Goal: Task Accomplishment & Management: Manage account settings

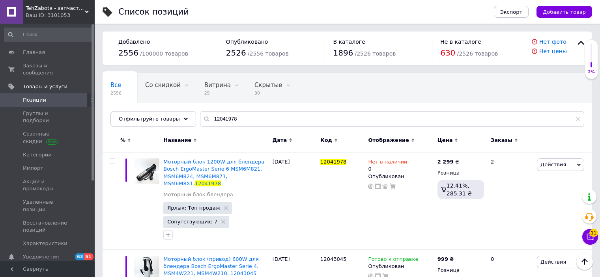
scroll to position [62, 0]
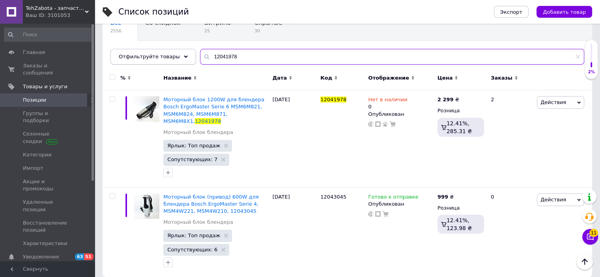
drag, startPoint x: 237, startPoint y: 53, endPoint x: 129, endPoint y: 54, distance: 108.1
click at [129, 54] on div "Отфильтруйте товары 12041978" at bounding box center [347, 57] width 474 height 16
paste input "12023349 ан"
type input "12023349 ан"
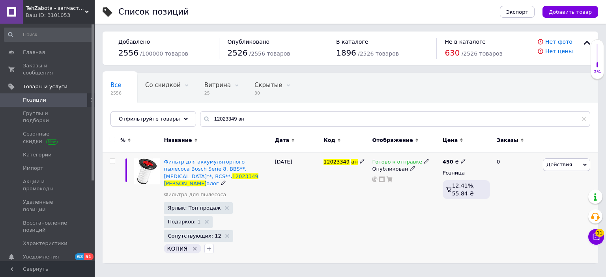
click at [424, 159] on span at bounding box center [426, 162] width 5 height 6
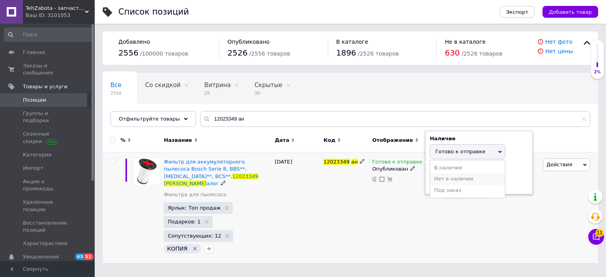
click at [438, 178] on li "Нет в наличии" at bounding box center [467, 179] width 75 height 11
click at [439, 180] on input at bounding box center [460, 182] width 60 height 16
type input "0"
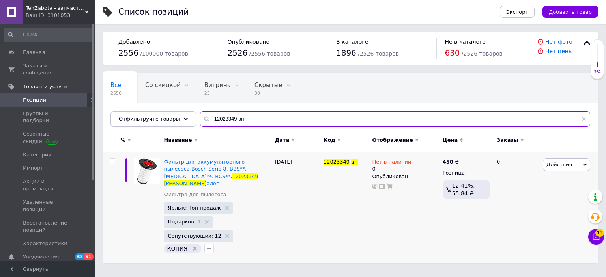
drag, startPoint x: 256, startPoint y: 120, endPoint x: 131, endPoint y: 116, distance: 124.7
click at [131, 116] on div "Отфильтруйте товары 12023349 ан" at bounding box center [350, 119] width 480 height 16
paste input "36642"
type input "12036642 ан"
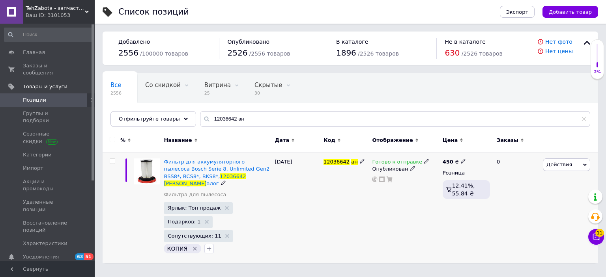
click at [424, 160] on div "Готово к отправке" at bounding box center [405, 162] width 66 height 7
click at [424, 161] on icon at bounding box center [426, 161] width 5 height 5
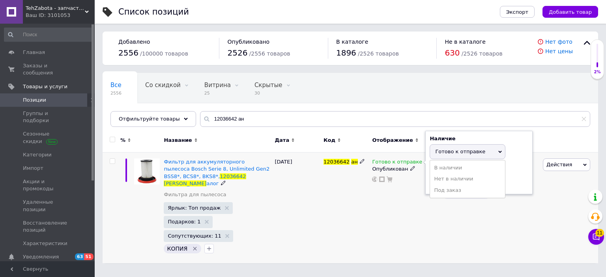
click at [454, 186] on li "Под заказ" at bounding box center [467, 190] width 75 height 11
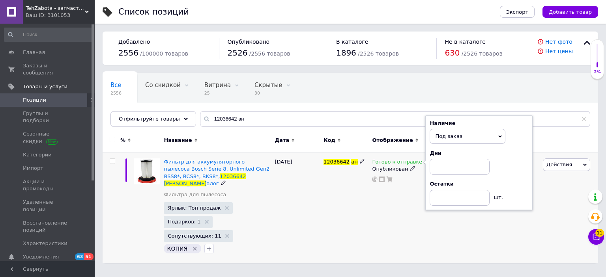
click at [449, 135] on span "Под заказ" at bounding box center [448, 136] width 27 height 6
click at [451, 163] on li "Нет в наличии" at bounding box center [467, 163] width 75 height 11
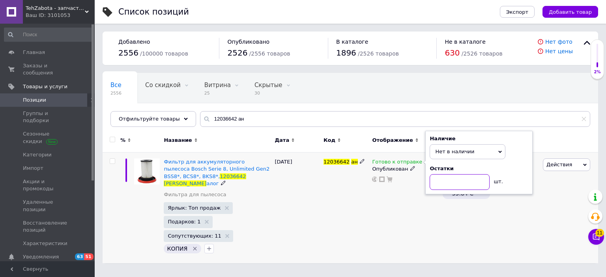
click at [444, 181] on input at bounding box center [460, 182] width 60 height 16
type input "0"
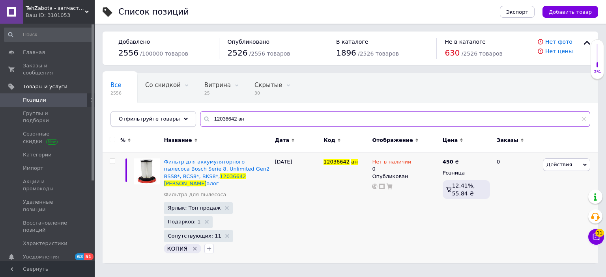
drag, startPoint x: 234, startPoint y: 120, endPoint x: 168, endPoint y: 121, distance: 65.9
click at [168, 121] on div "Отфильтруйте товары 12036642 ан" at bounding box center [350, 119] width 480 height 16
paste input "DJ82-01044A"
type input "DJ82-01044A"
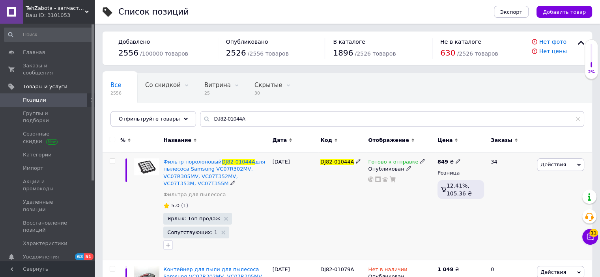
click at [420, 163] on use at bounding box center [422, 161] width 4 height 4
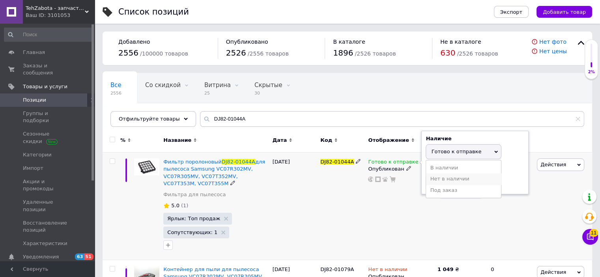
click at [434, 179] on li "Нет в наличии" at bounding box center [463, 179] width 75 height 11
click at [434, 179] on input at bounding box center [456, 182] width 60 height 16
type input "0"
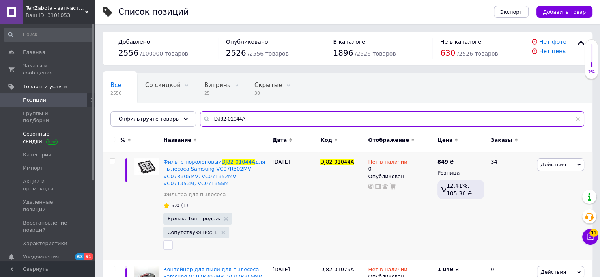
drag, startPoint x: 258, startPoint y: 119, endPoint x: 94, endPoint y: 117, distance: 163.3
click at [94, 117] on div "TehZabota - запчасти и аксессуары для бытовой техники Ваш ID: 3101053 Сайт TehZ…" at bounding box center [300, 217] width 600 height 434
paste input "07.0307"
type input "07.0307"
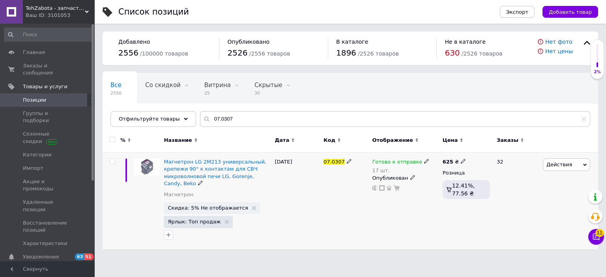
click at [461, 160] on icon at bounding box center [463, 161] width 5 height 5
drag, startPoint x: 478, startPoint y: 155, endPoint x: 487, endPoint y: 154, distance: 8.7
click at [472, 155] on input "625" at bounding box center [500, 153] width 60 height 16
drag, startPoint x: 496, startPoint y: 154, endPoint x: 439, endPoint y: 159, distance: 57.0
click at [439, 158] on div "Магнетрон LG 2M213 универсальный, крепежи 90° к контактам для СВЧ микроволновой…" at bounding box center [350, 201] width 495 height 97
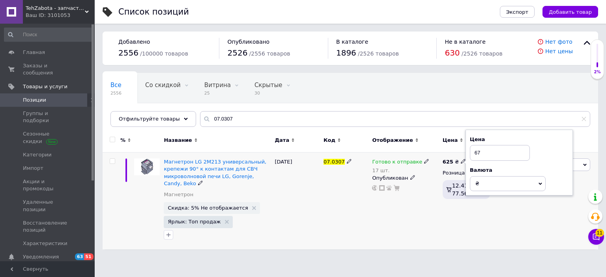
type input "675"
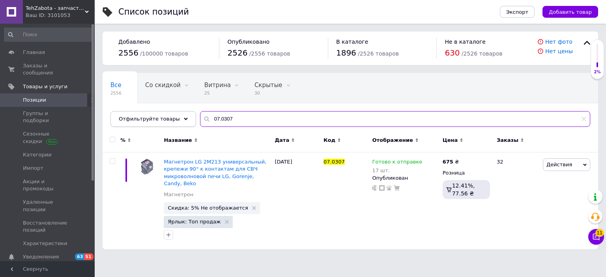
drag, startPoint x: 237, startPoint y: 117, endPoint x: 165, endPoint y: 118, distance: 71.8
click at [166, 119] on div "Отфильтруйте товары 07.0307" at bounding box center [350, 119] width 480 height 16
paste input "3390W1G012B"
type input "3390W1G012B"
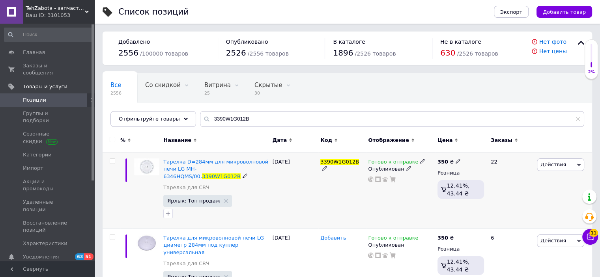
click at [456, 161] on icon at bounding box center [458, 161] width 5 height 5
drag, startPoint x: 478, startPoint y: 159, endPoint x: 443, endPoint y: 158, distance: 35.1
click at [443, 159] on span "350 ₴ Цена 350 Валюта ₴ $ € CHF £ ¥ PLN ₸ MDL HUF KGS CN¥ TRY ₩ lei" at bounding box center [448, 162] width 23 height 7
type input "380"
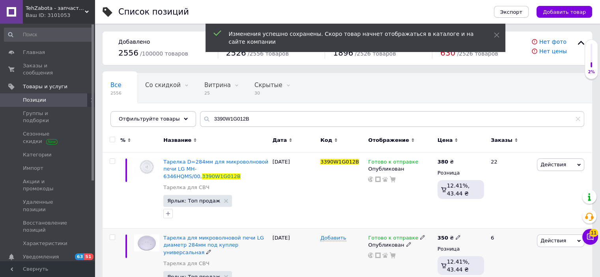
click at [456, 235] on span at bounding box center [458, 238] width 5 height 6
drag, startPoint x: 457, startPoint y: 224, endPoint x: 442, endPoint y: 223, distance: 15.0
click at [442, 229] on div "350 ₴ Цена 350 Валюта ₴ $ € CHF £ ¥ PLN ₸ MDL HUF KGS CN¥ TRY ₩ lei Розница 12.…" at bounding box center [460, 267] width 50 height 76
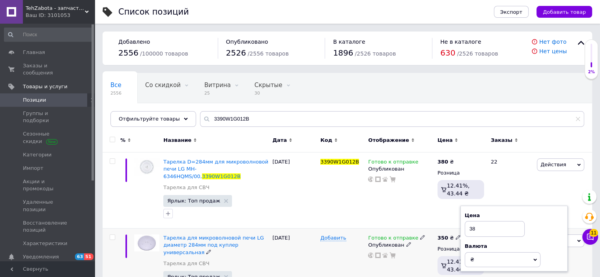
type input "380"
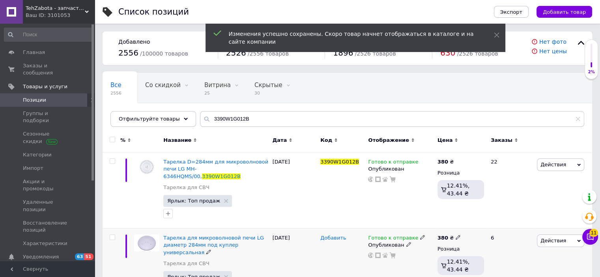
click at [330, 235] on span "Добавить" at bounding box center [333, 238] width 26 height 6
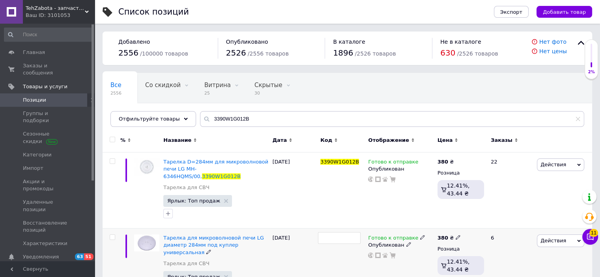
type input "3390W1G012B"
click at [344, 246] on div "3390W1G012B" at bounding box center [342, 267] width 48 height 76
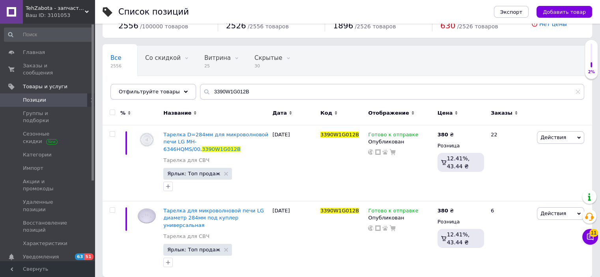
scroll to position [20, 0]
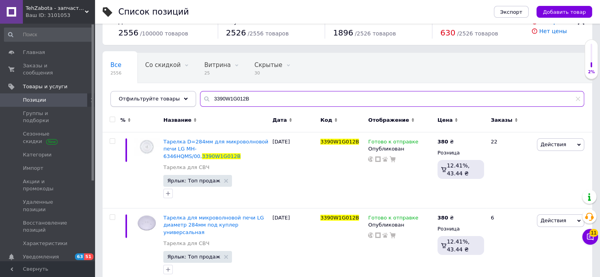
drag, startPoint x: 238, startPoint y: 102, endPoint x: 159, endPoint y: 103, distance: 79.7
click at [159, 103] on div "Отфильтруйте товары 3390W1G012B" at bounding box center [347, 99] width 474 height 16
paste input "Набор ХТ ориг"
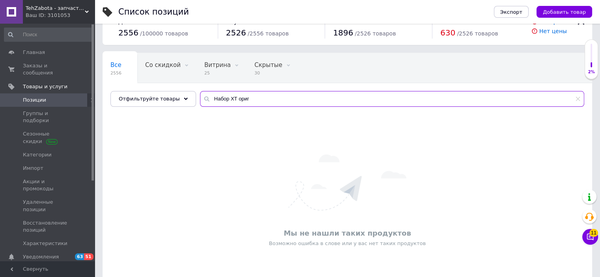
drag, startPoint x: 239, startPoint y: 99, endPoint x: 269, endPoint y: 102, distance: 29.3
click at [269, 102] on input "Набор ХТ ориг" at bounding box center [392, 99] width 384 height 16
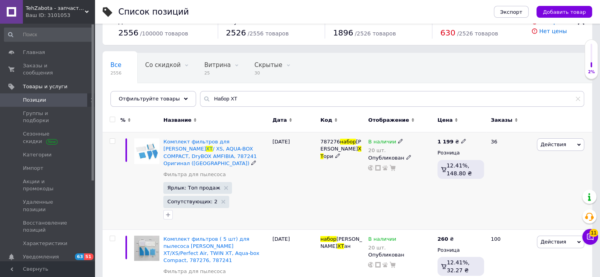
drag, startPoint x: 267, startPoint y: 157, endPoint x: 259, endPoint y: 157, distance: 7.9
click at [259, 157] on div "Комплект фильтров для пылесоса [PERSON_NAME] / ХS, AQUA-BOX COMPACT, DryBOX AMF…" at bounding box center [215, 152] width 105 height 29
drag, startPoint x: 314, startPoint y: 142, endPoint x: 337, endPoint y: 142, distance: 22.9
click at [337, 142] on div "Комплект фильтров для пылесоса [PERSON_NAME] / ХS, AQUA-BOX COMPACT, DryBOX AMF…" at bounding box center [348, 181] width 490 height 97
copy div "787276"
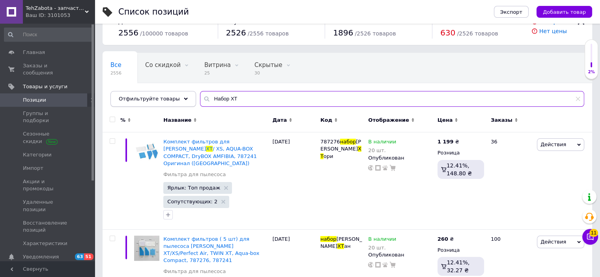
drag, startPoint x: 239, startPoint y: 95, endPoint x: 133, endPoint y: 97, distance: 106.9
click at [133, 97] on div "Отфильтруйте товары Набор ХТ" at bounding box center [347, 99] width 474 height 16
paste input "11039335"
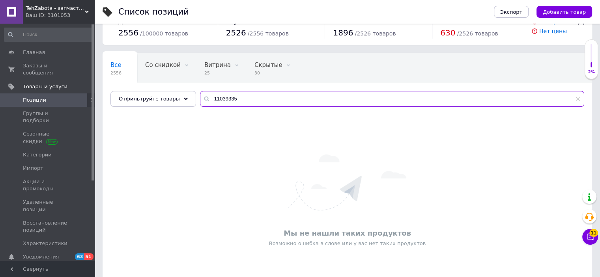
click at [203, 98] on input "11039335" at bounding box center [392, 99] width 384 height 16
type input "11039335"
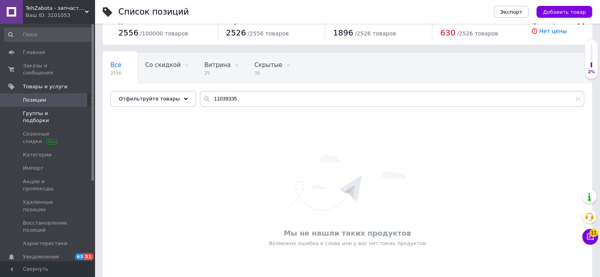
click at [51, 110] on span "Группы и подборки" at bounding box center [48, 117] width 50 height 14
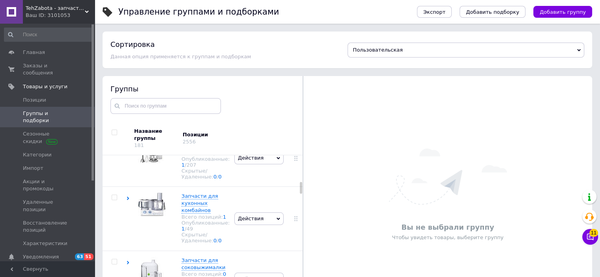
scroll to position [434, 0]
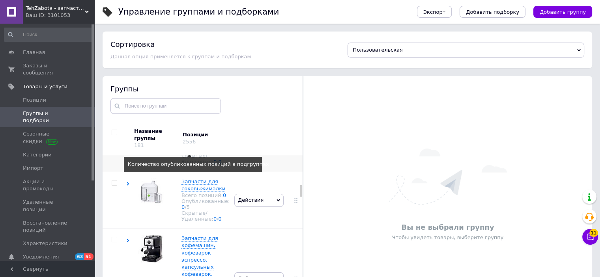
click at [193, 153] on div "49" at bounding box center [190, 150] width 7 height 6
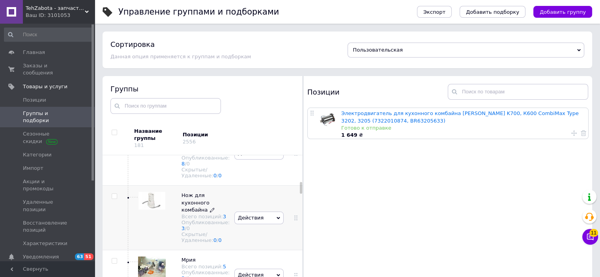
scroll to position [473, 0]
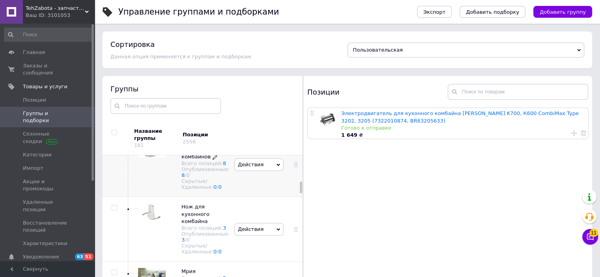
click at [216, 166] on div "Всего позиций: 8" at bounding box center [205, 164] width 48 height 6
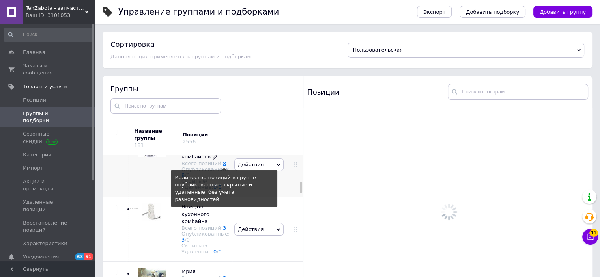
click at [223, 166] on link "8" at bounding box center [224, 164] width 3 height 6
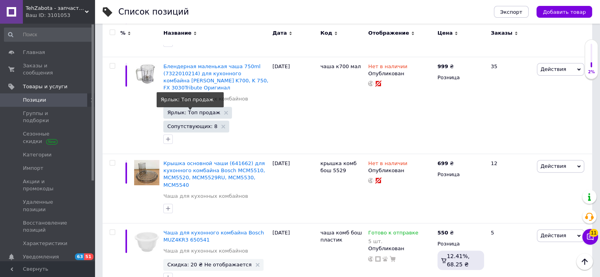
scroll to position [394, 0]
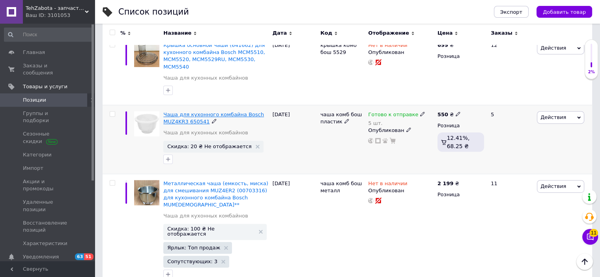
click at [213, 112] on span "Чаша для кухонного комбайна Bosch MUZ4KR3 650541" at bounding box center [213, 118] width 101 height 13
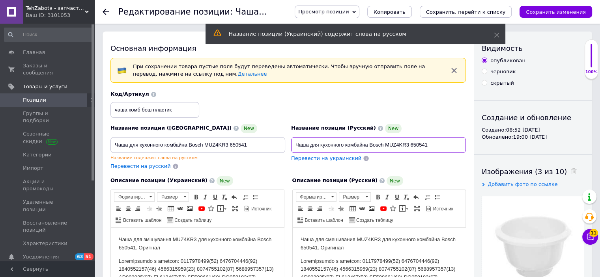
drag, startPoint x: 435, startPoint y: 145, endPoint x: 410, endPoint y: 142, distance: 25.0
click at [410, 142] on input "Чаша для кухонного комбайна Bosch MUZ4KR3 650541" at bounding box center [378, 145] width 175 height 16
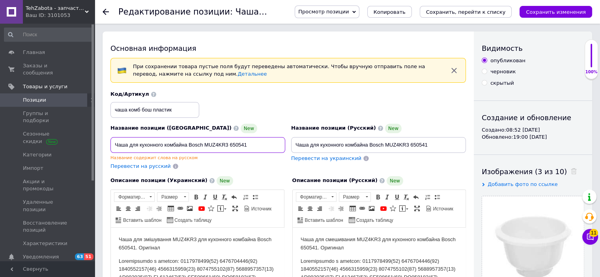
drag, startPoint x: 256, startPoint y: 145, endPoint x: 144, endPoint y: 145, distance: 111.6
click at [139, 145] on input "Чаша для кухонного комбайна Bosch MUZ4KR3 650541" at bounding box center [197, 145] width 175 height 16
click at [175, 146] on input "Чаша для кухонного комбайна Bosch MUZ4KR3 650541" at bounding box center [197, 145] width 175 height 16
click at [262, 147] on input "Чаша для кухонного комбайна Bosch MUZ4KR3 650541" at bounding box center [197, 145] width 175 height 16
paste input "(086065) (461245)"
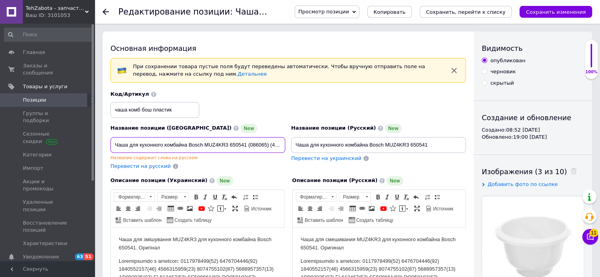
scroll to position [0, 10]
type input "Чаша для кухонного комбайна Bosch MUZ4KR3 650541 (086065) (461245)"
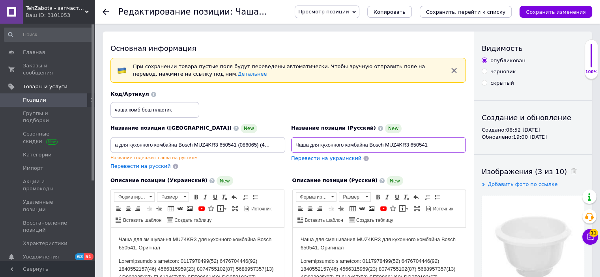
click at [430, 150] on input "Чаша для кухонного комбайна Bosch MUZ4KR3 650541" at bounding box center [378, 145] width 175 height 16
paste input "(086065) (461245)"
type input "Чаша для кухонного комбайна Bosch MUZ4KR3 650541 (086065) (461245)"
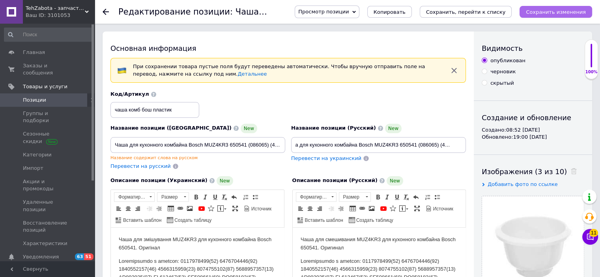
click at [541, 17] on button "Сохранить изменения" at bounding box center [556, 12] width 73 height 12
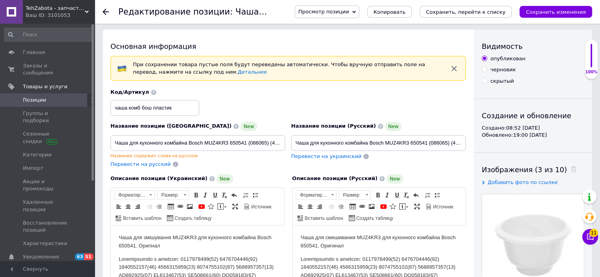
scroll to position [118, 0]
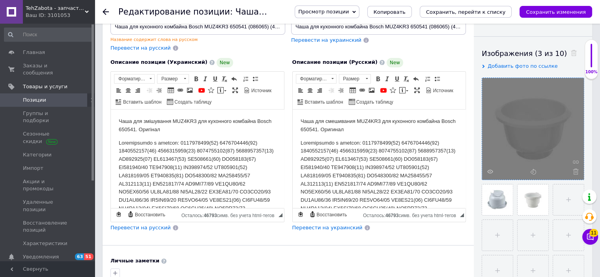
click at [486, 171] on div at bounding box center [533, 129] width 102 height 102
click at [495, 171] on div at bounding box center [533, 129] width 102 height 102
click at [489, 171] on icon at bounding box center [490, 172] width 6 height 6
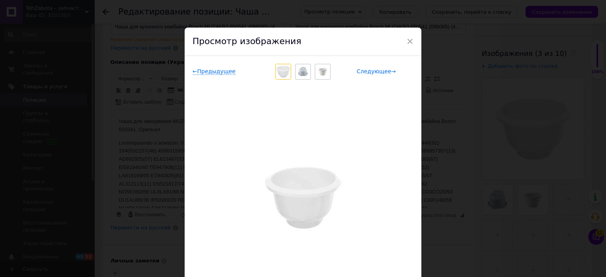
click at [377, 72] on span "Следующее →" at bounding box center [376, 71] width 39 height 7
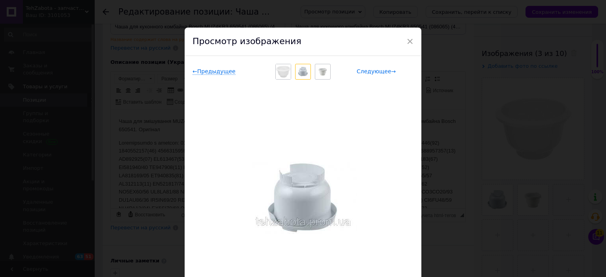
click at [377, 72] on span "Следующее →" at bounding box center [376, 71] width 39 height 7
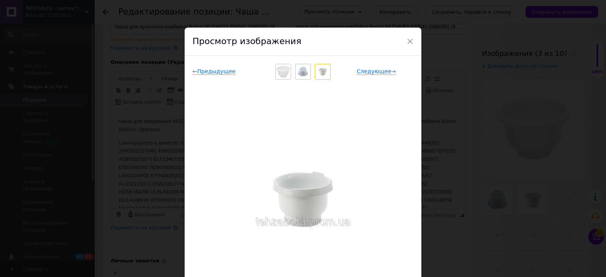
click at [413, 39] on div "Просмотр изображения" at bounding box center [303, 42] width 237 height 28
click at [412, 44] on span "×" at bounding box center [409, 41] width 7 height 13
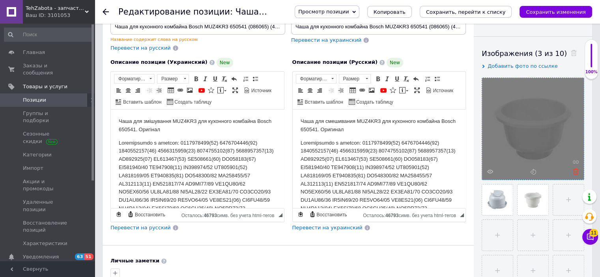
click at [577, 174] on use at bounding box center [576, 172] width 6 height 6
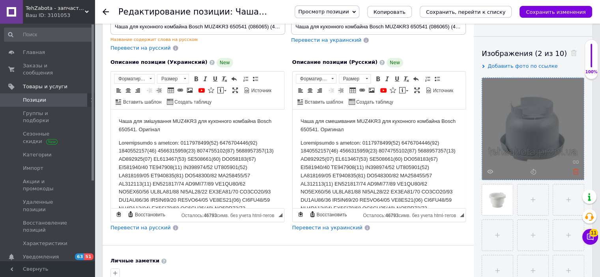
click at [575, 170] on icon at bounding box center [576, 172] width 6 height 6
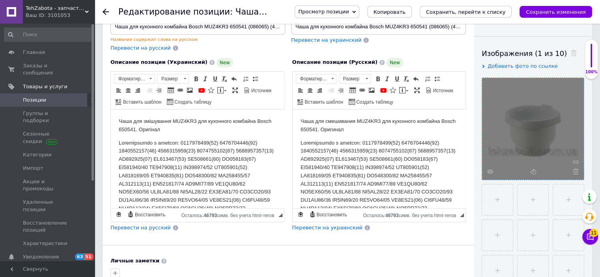
click at [575, 170] on icon at bounding box center [576, 172] width 6 height 6
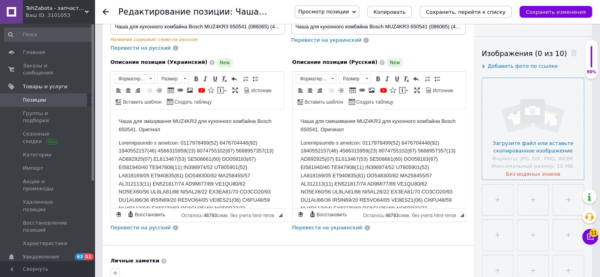
click at [529, 157] on input "file" at bounding box center [533, 129] width 102 height 102
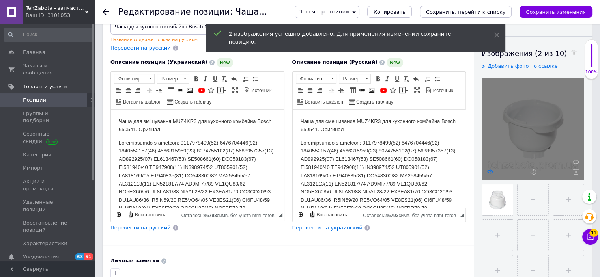
click at [492, 170] on use at bounding box center [490, 172] width 6 height 4
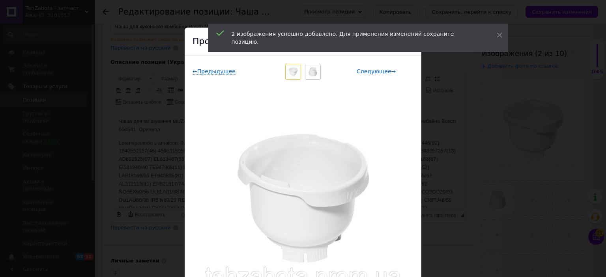
click at [371, 72] on span "Следующее →" at bounding box center [376, 71] width 39 height 7
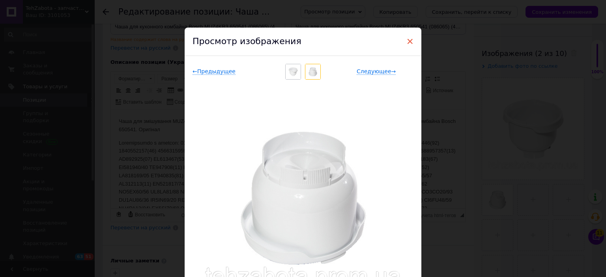
click at [409, 42] on span "×" at bounding box center [409, 41] width 7 height 13
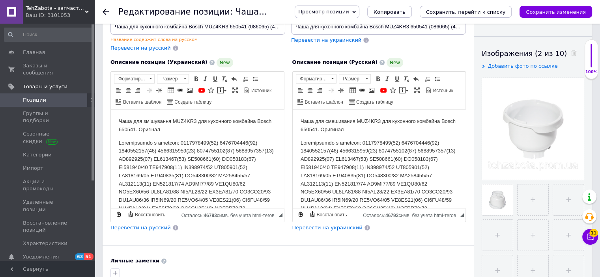
scroll to position [0, 0]
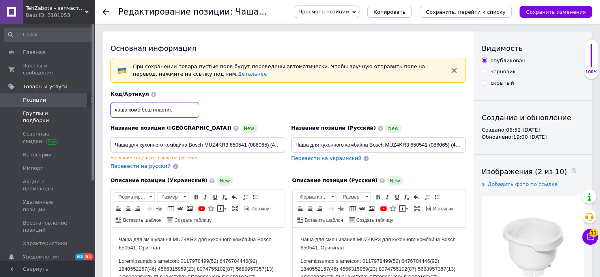
drag, startPoint x: 177, startPoint y: 112, endPoint x: 88, endPoint y: 112, distance: 88.4
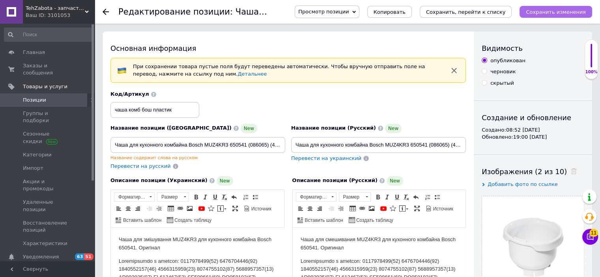
click at [549, 7] on button "Сохранить изменения" at bounding box center [556, 12] width 73 height 12
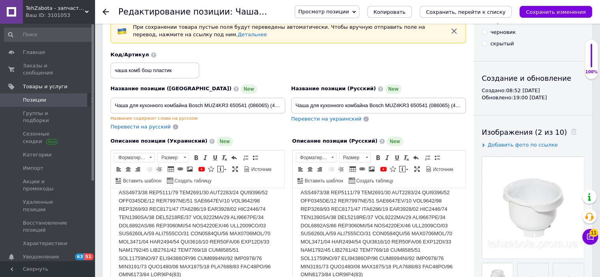
scroll to position [513, 0]
